Goal: Entertainment & Leisure: Consume media (video, audio)

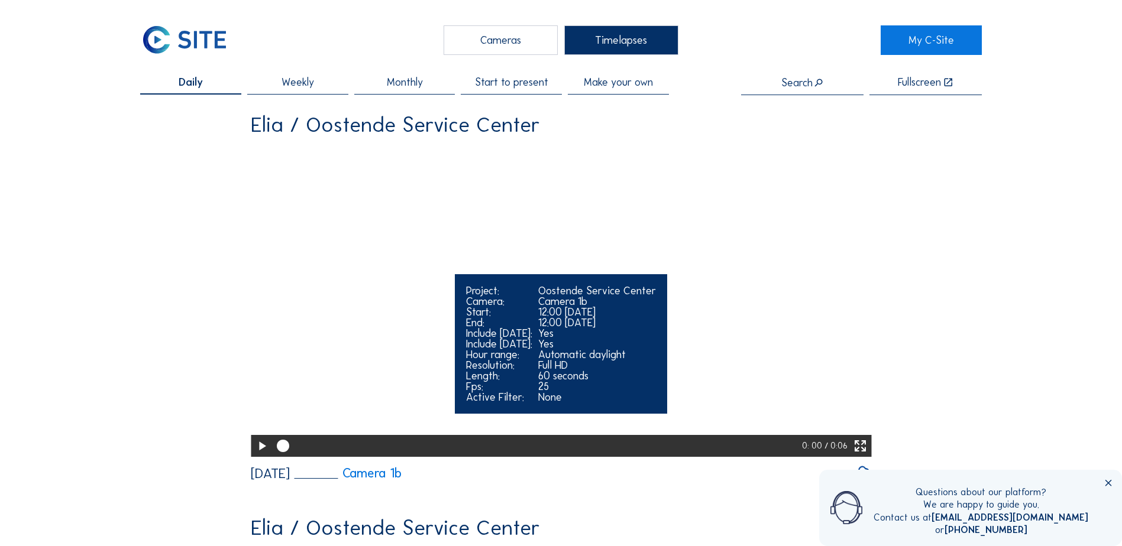
click at [584, 226] on video "Your browser does not support the video tag." at bounding box center [561, 300] width 620 height 310
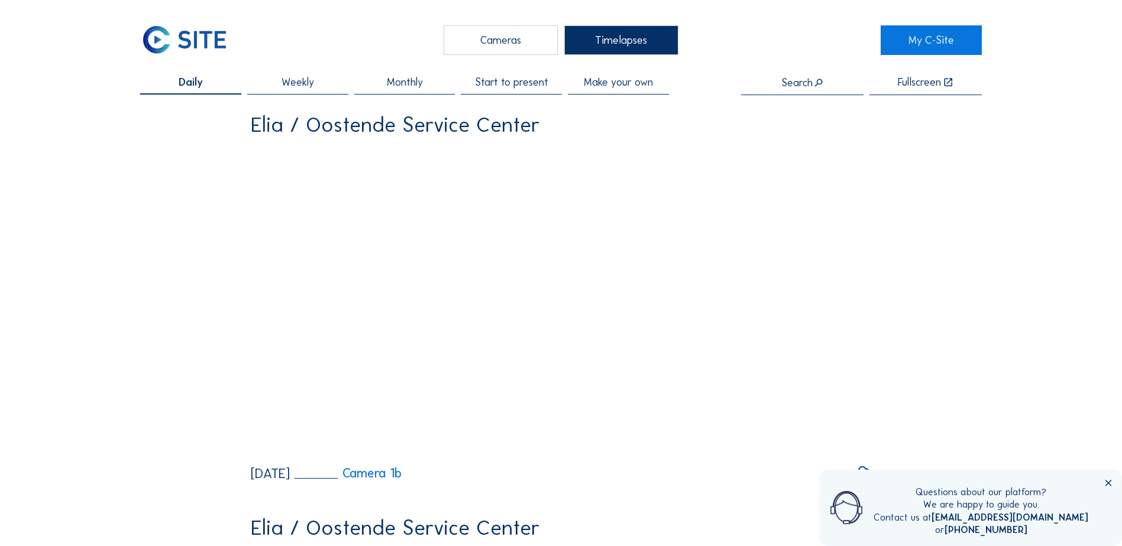
click at [479, 38] on div "Cameras" at bounding box center [500, 40] width 114 height 30
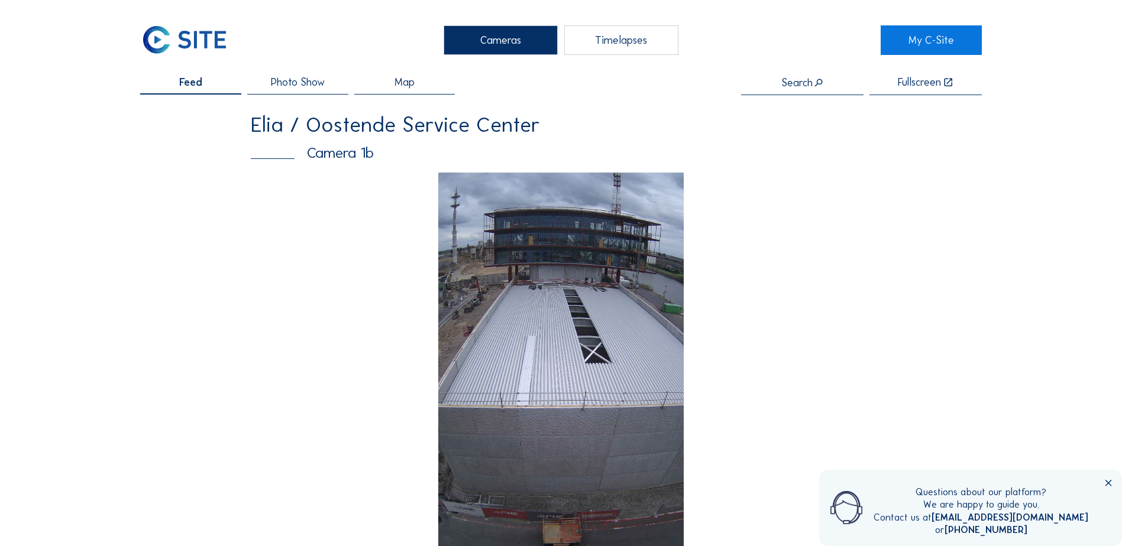
click at [588, 245] on img at bounding box center [561, 391] width 246 height 437
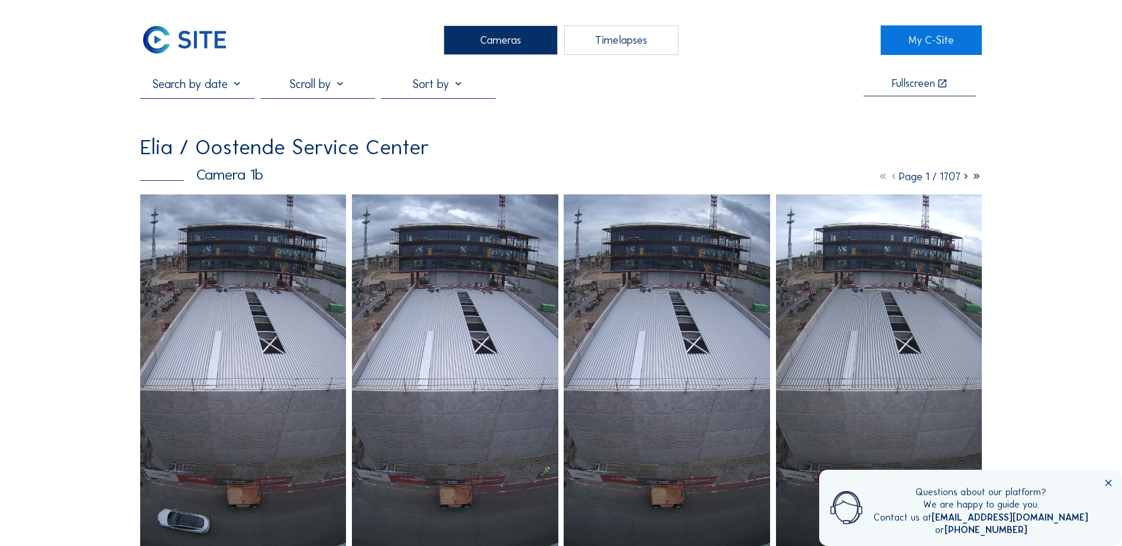
click at [283, 261] on img at bounding box center [243, 378] width 206 height 366
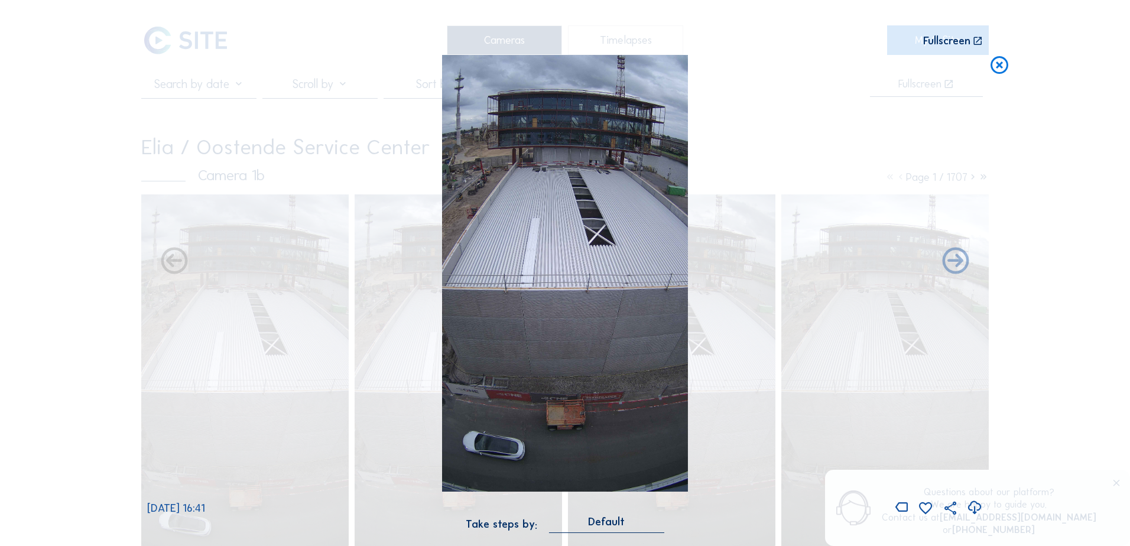
click at [979, 507] on icon at bounding box center [975, 508] width 16 height 20
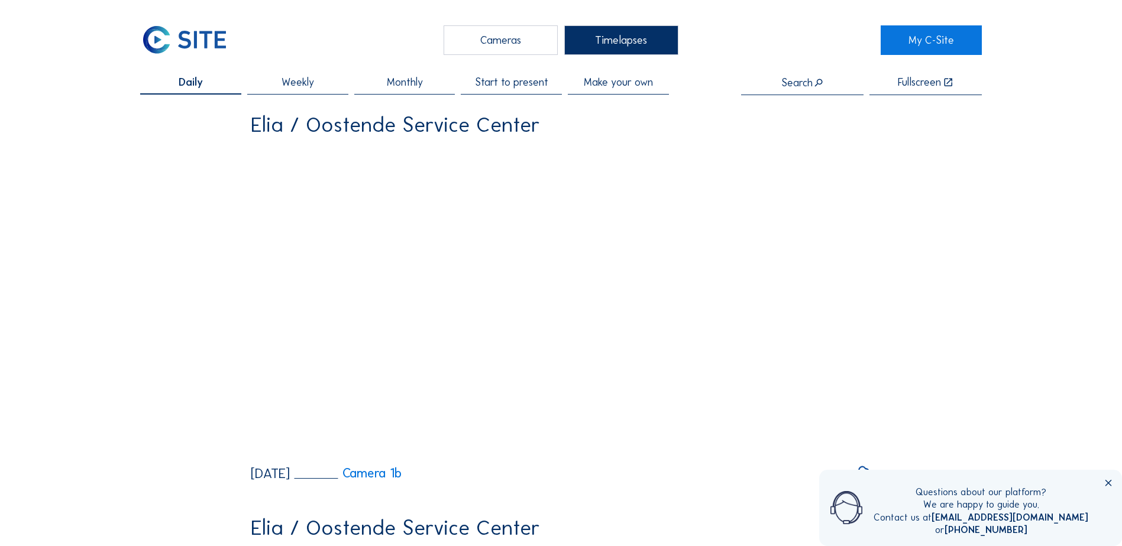
click at [497, 41] on div "Cameras" at bounding box center [500, 40] width 114 height 30
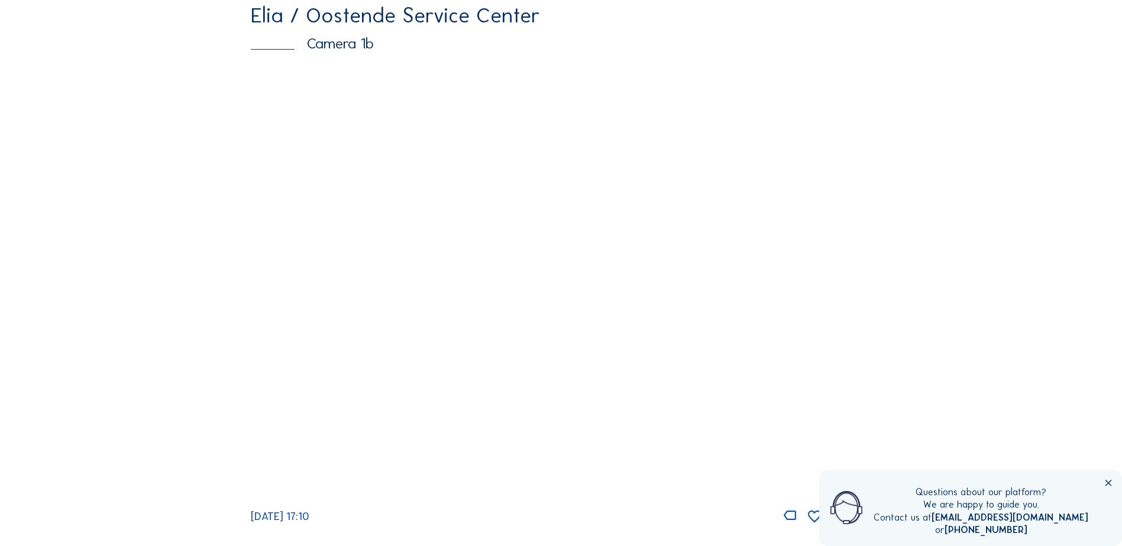
scroll to position [236, 0]
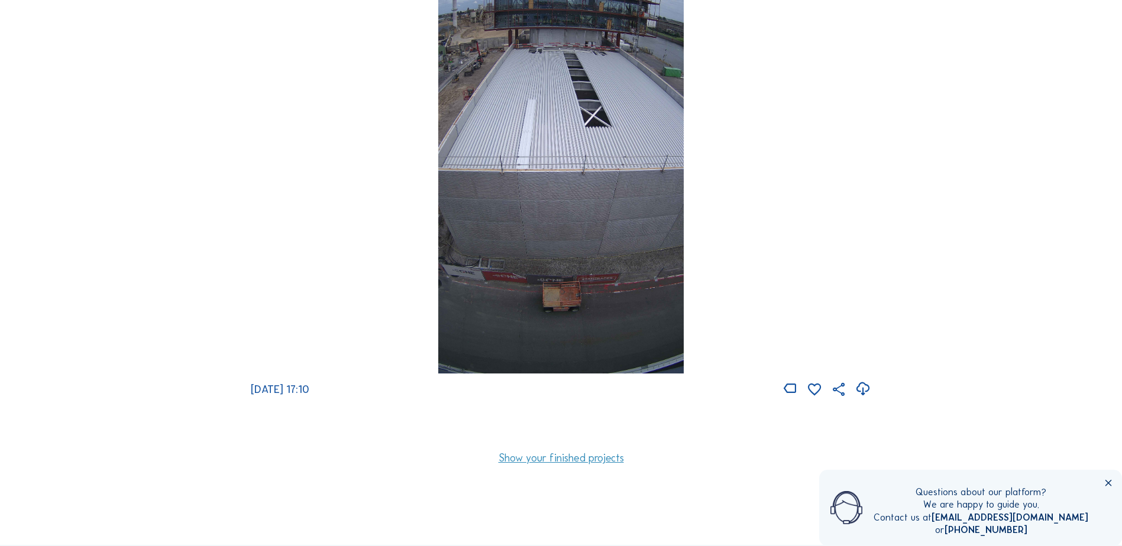
click at [614, 314] on img at bounding box center [561, 154] width 246 height 437
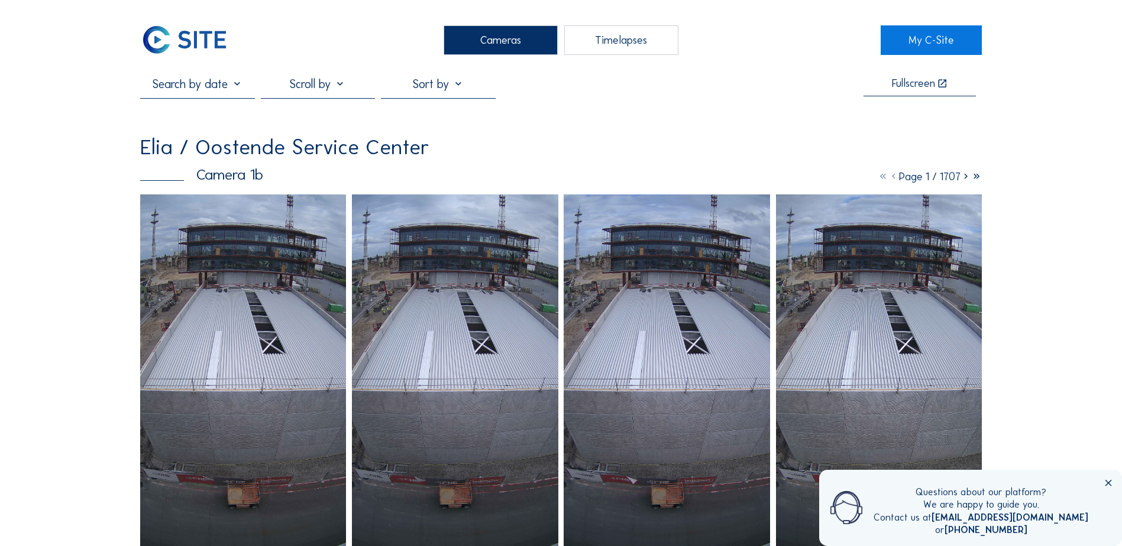
click at [307, 320] on img at bounding box center [243, 378] width 206 height 366
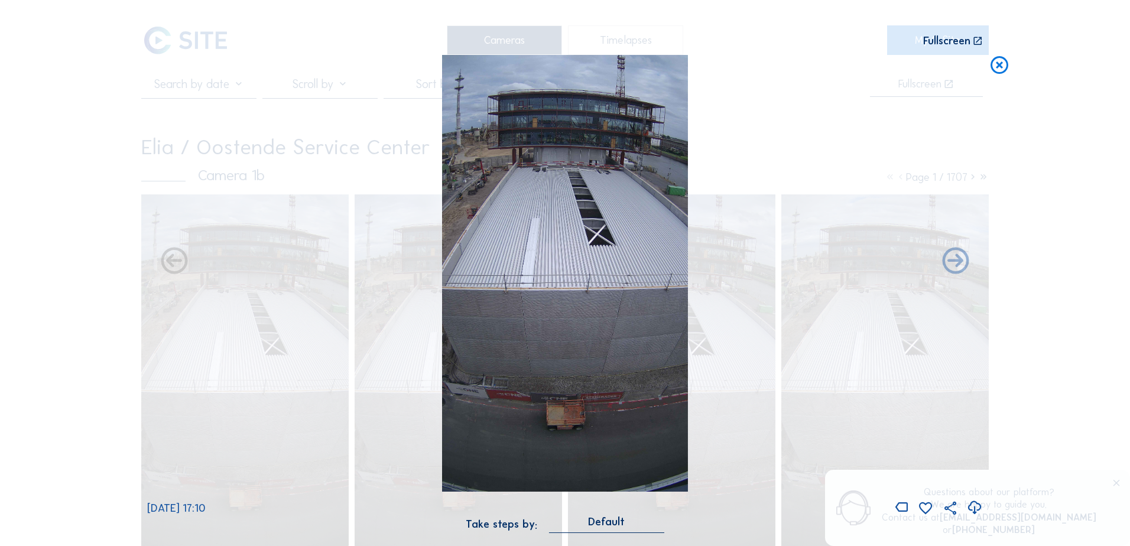
click at [973, 511] on icon at bounding box center [975, 508] width 16 height 20
